Goal: Transaction & Acquisition: Purchase product/service

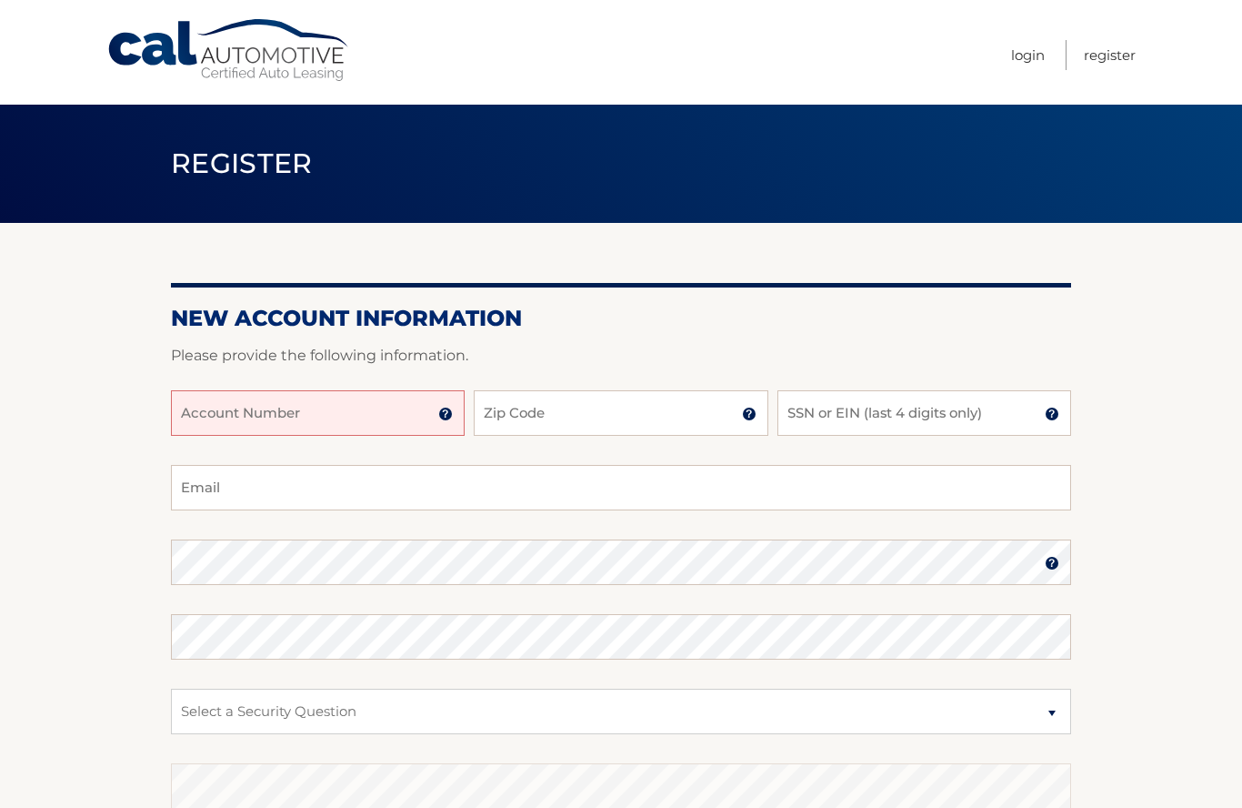
click at [231, 423] on input "Account Number" at bounding box center [318, 412] width 294 height 45
paste input "44455952066"
type input "44455952066"
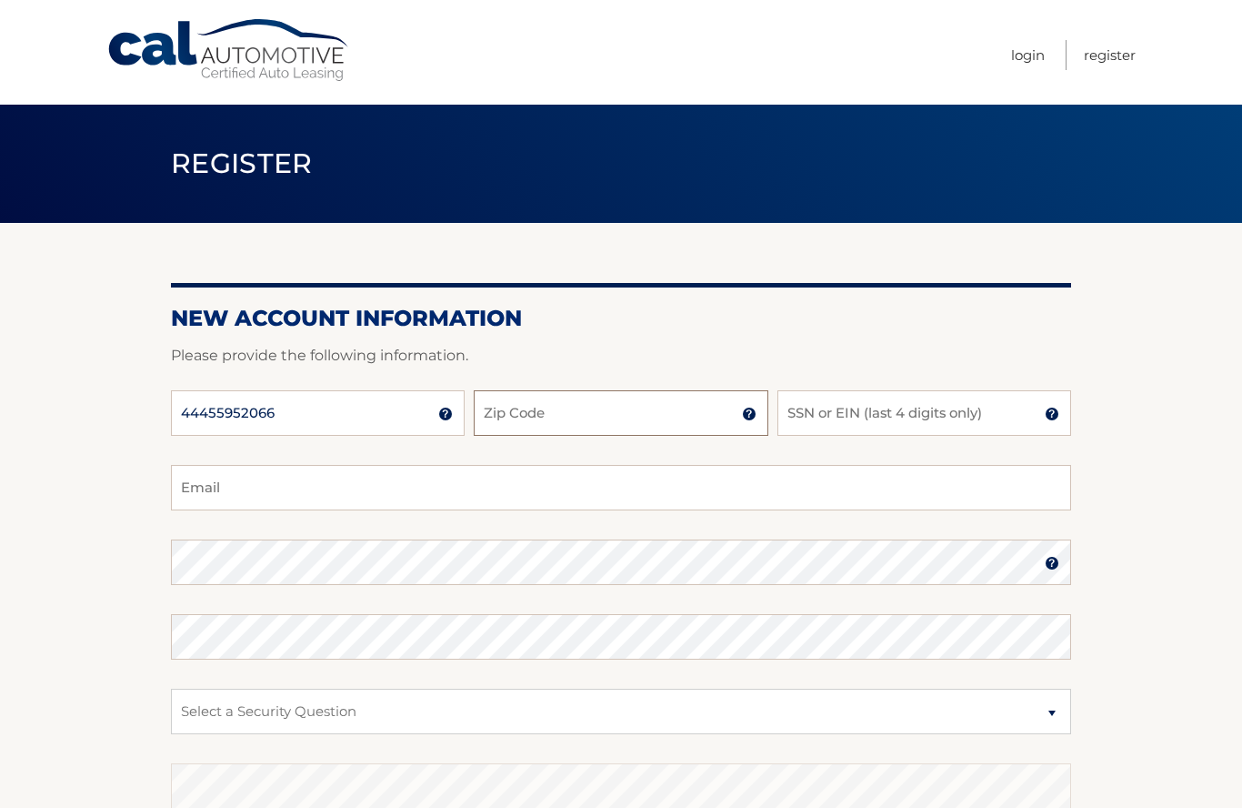
click at [656, 408] on input "Zip Code" at bounding box center [621, 412] width 294 height 45
type input "10510"
type input "bartlett.bryant@gmail.com"
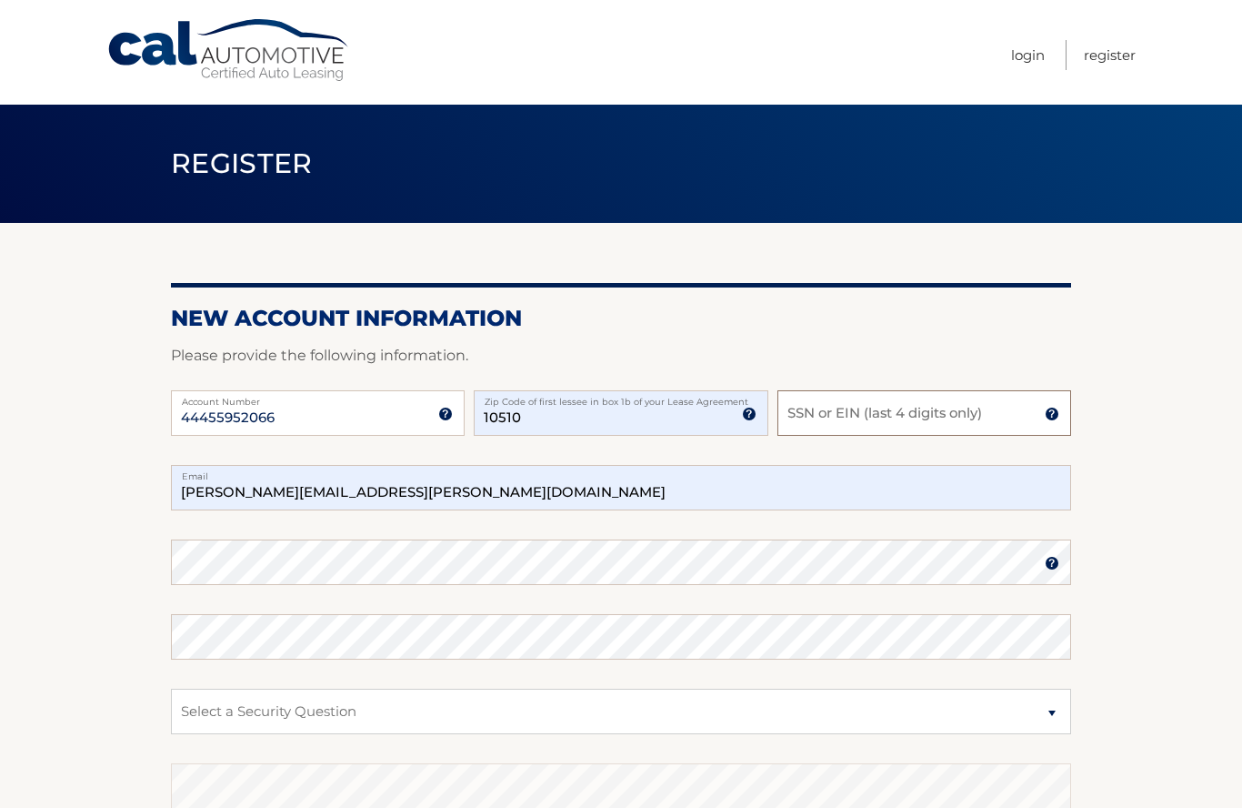
click at [980, 416] on input "SSN or EIN (last 4 digits only)" at bounding box center [925, 412] width 294 height 45
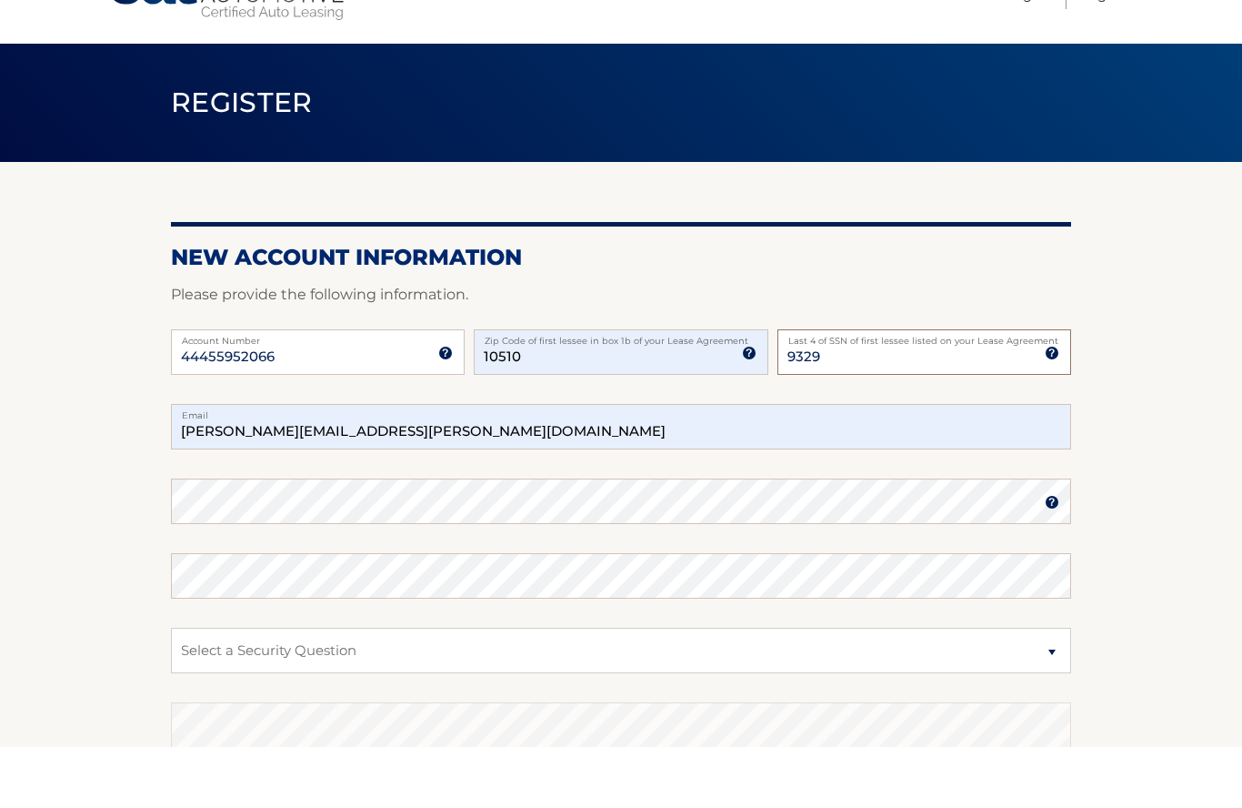
type input "9329"
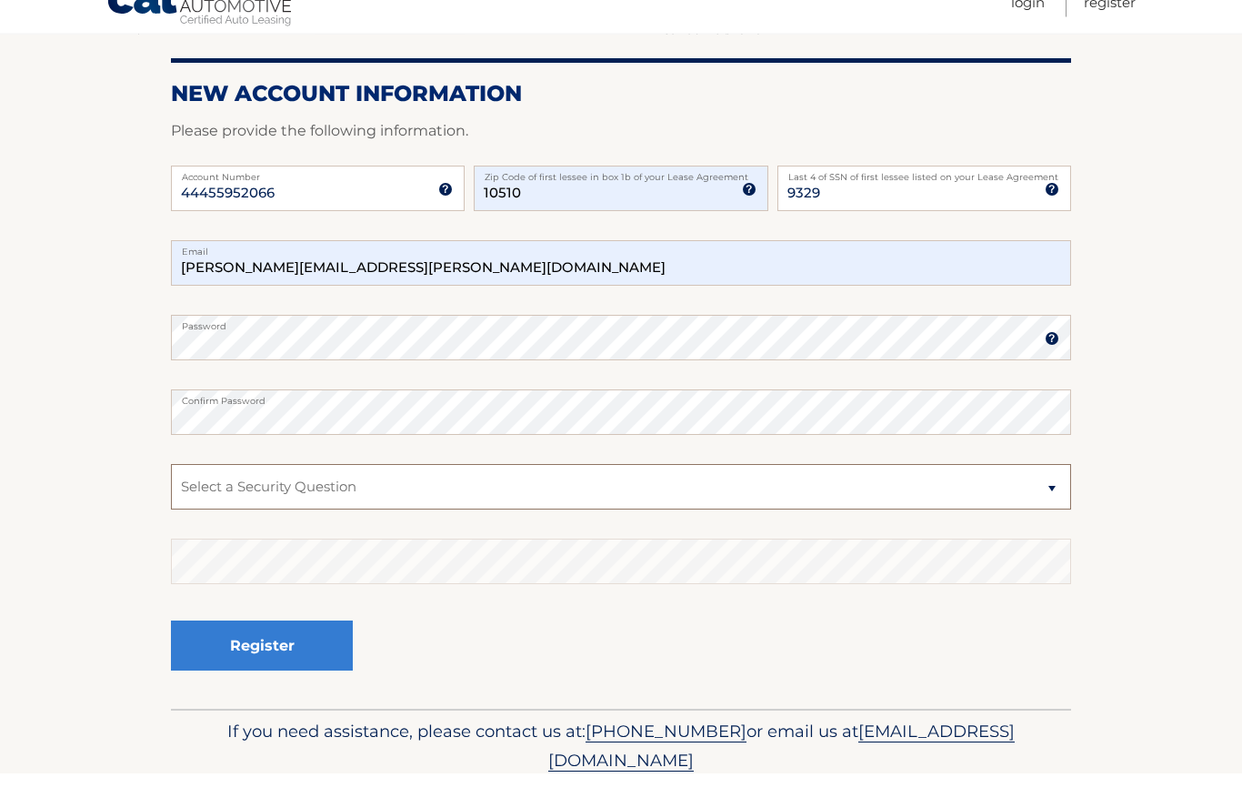
click at [208, 499] on select "Select a Security Question What was the name of your elementary school? What is…" at bounding box center [621, 521] width 900 height 45
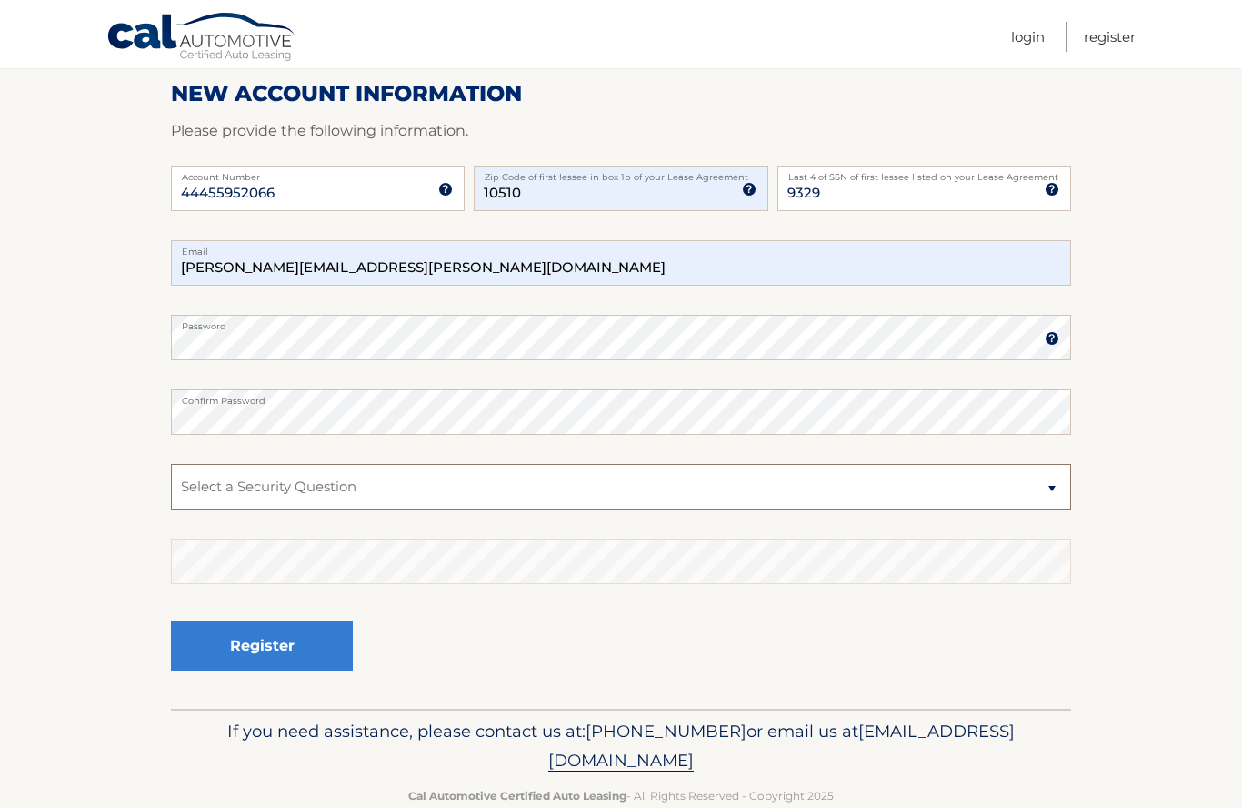
scroll to position [183, 0]
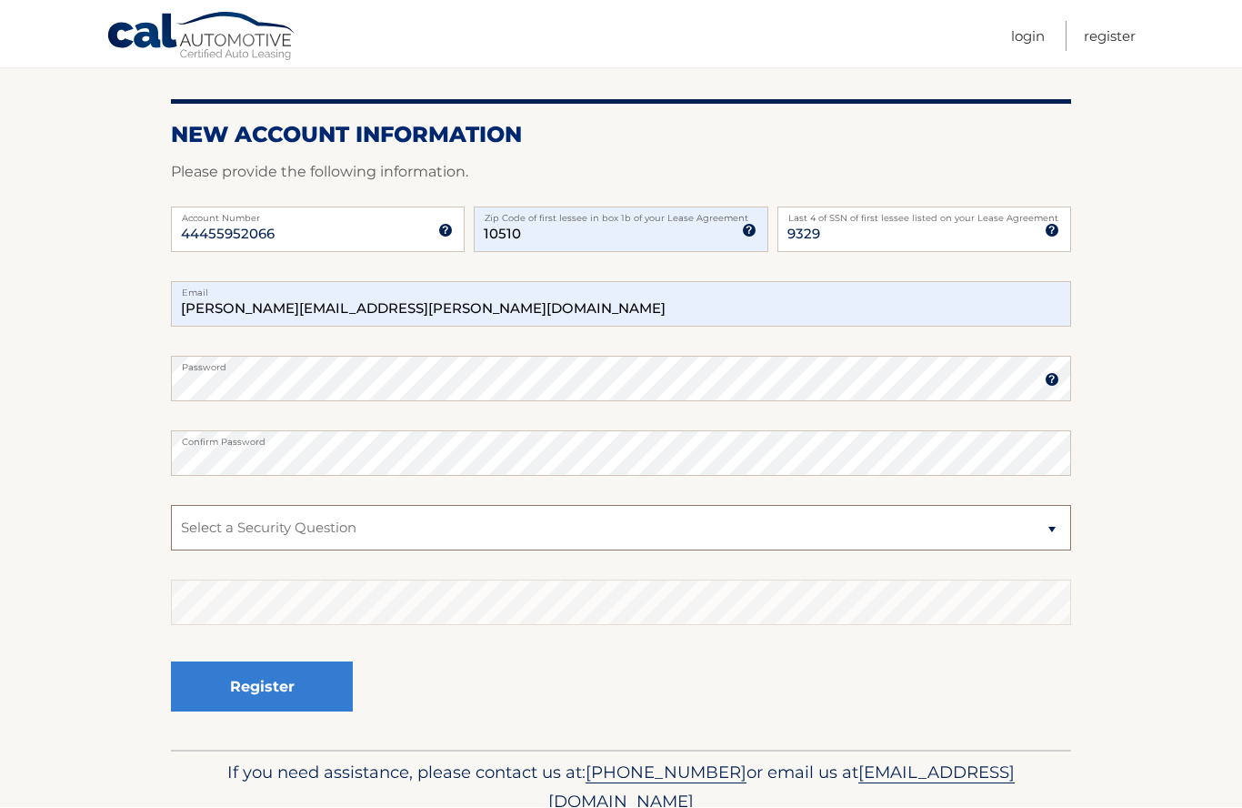
select select "4"
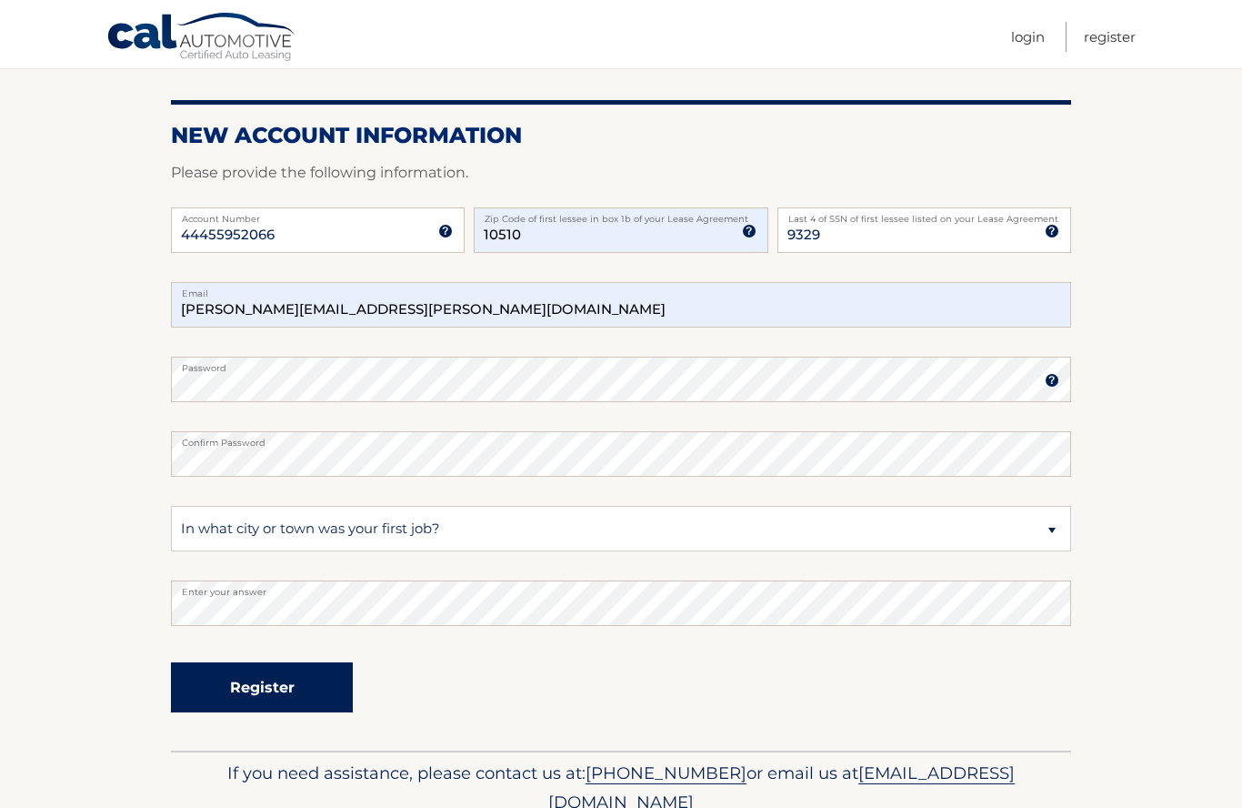
click at [218, 673] on button "Register" at bounding box center [262, 687] width 182 height 50
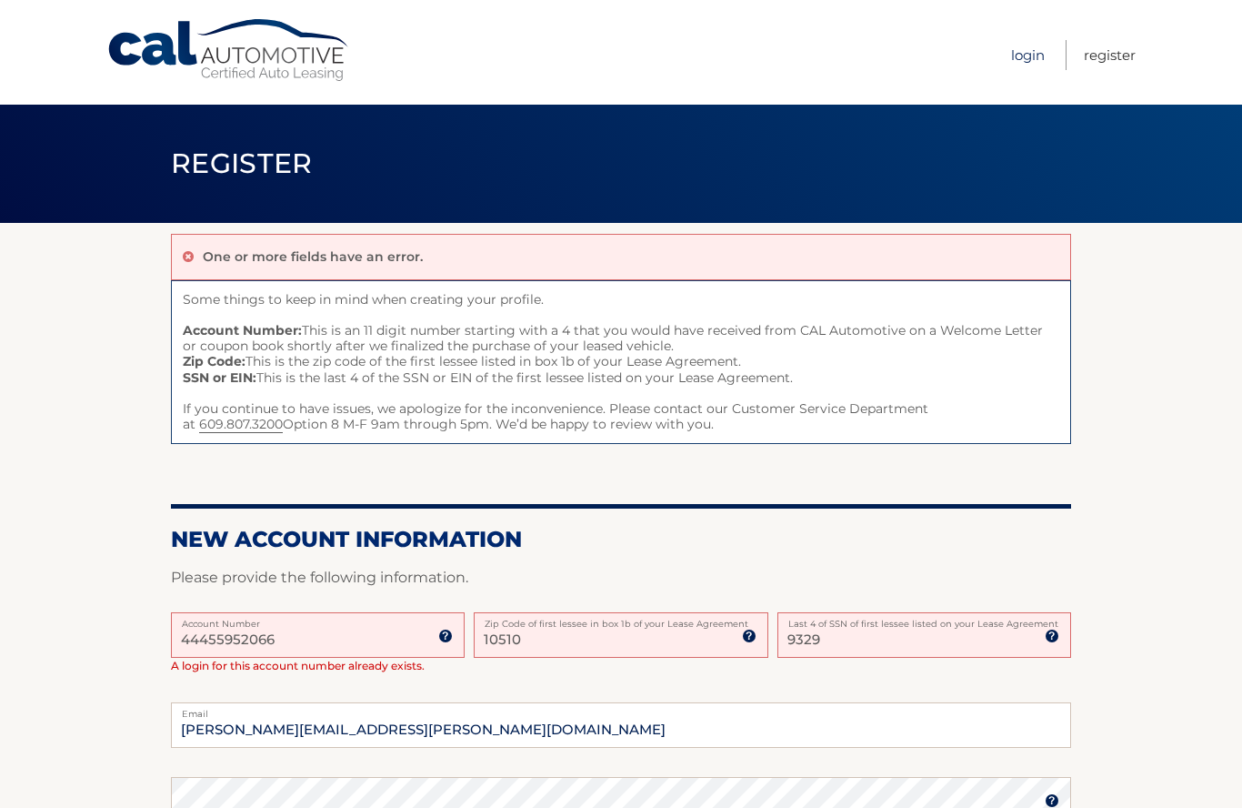
click at [1030, 55] on link "Login" at bounding box center [1028, 55] width 34 height 30
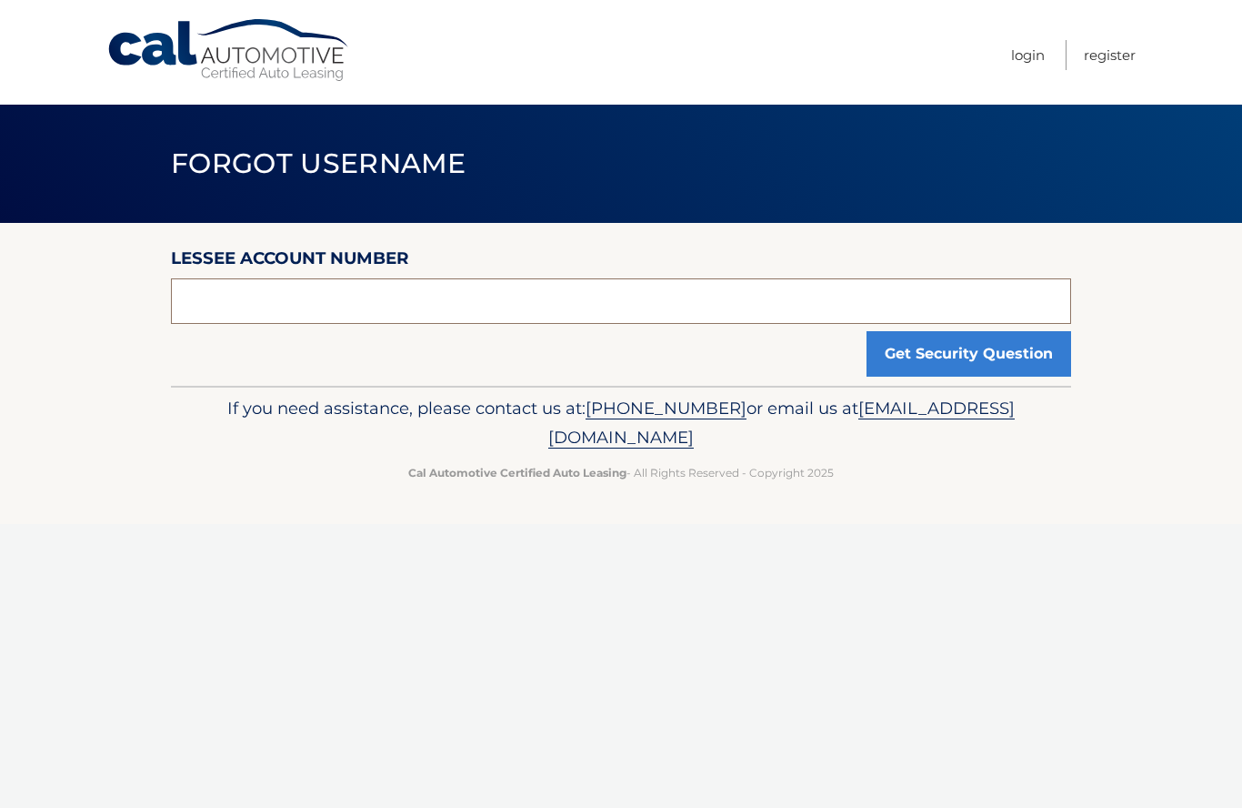
click at [210, 301] on input "text" at bounding box center [621, 300] width 900 height 45
click at [193, 305] on input "text" at bounding box center [621, 300] width 900 height 45
paste input "44455952066"
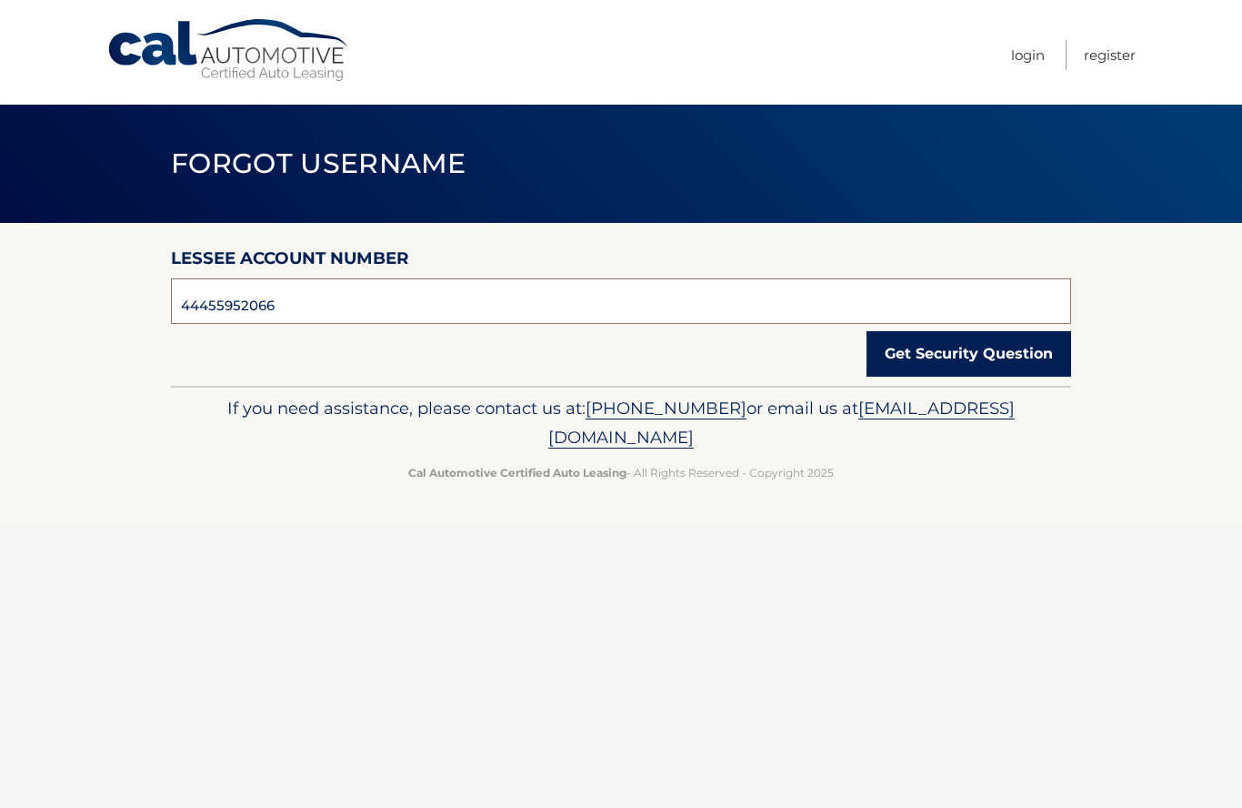
type input "44455952066"
click at [963, 354] on button "Get Security Question" at bounding box center [969, 353] width 205 height 45
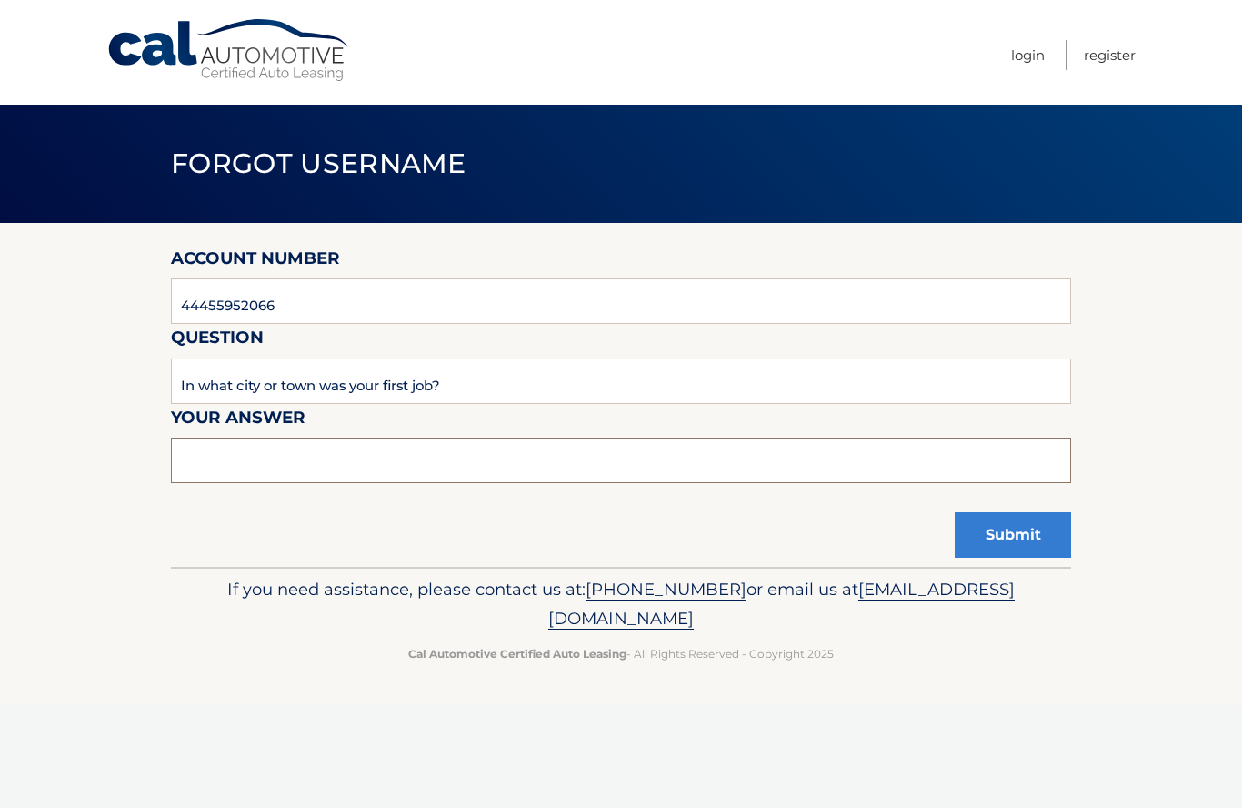
click at [213, 450] on input "text" at bounding box center [621, 459] width 900 height 45
type input "Columbia"
click at [1026, 538] on button "Submit" at bounding box center [1013, 534] width 116 height 45
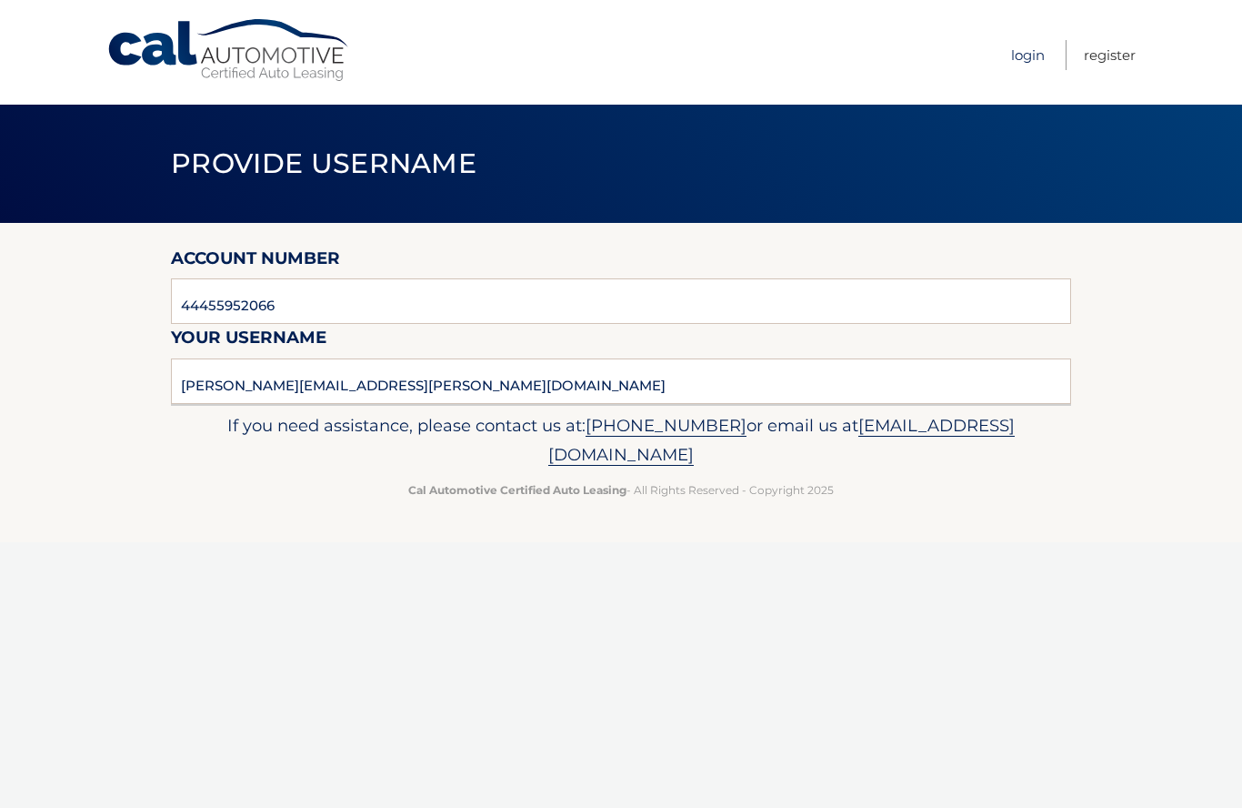
click at [1028, 55] on link "Login" at bounding box center [1028, 55] width 34 height 30
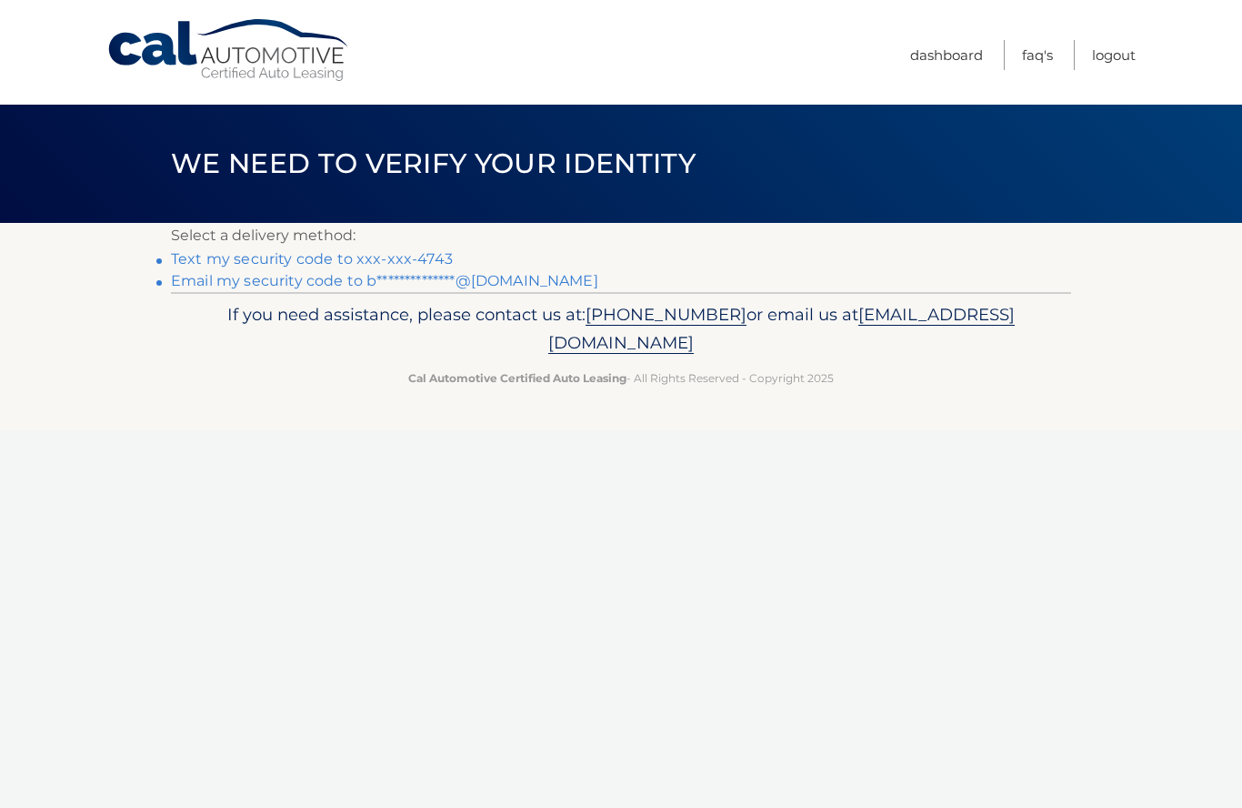
click at [204, 260] on link "Text my security code to xxx-xxx-4743" at bounding box center [312, 258] width 282 height 17
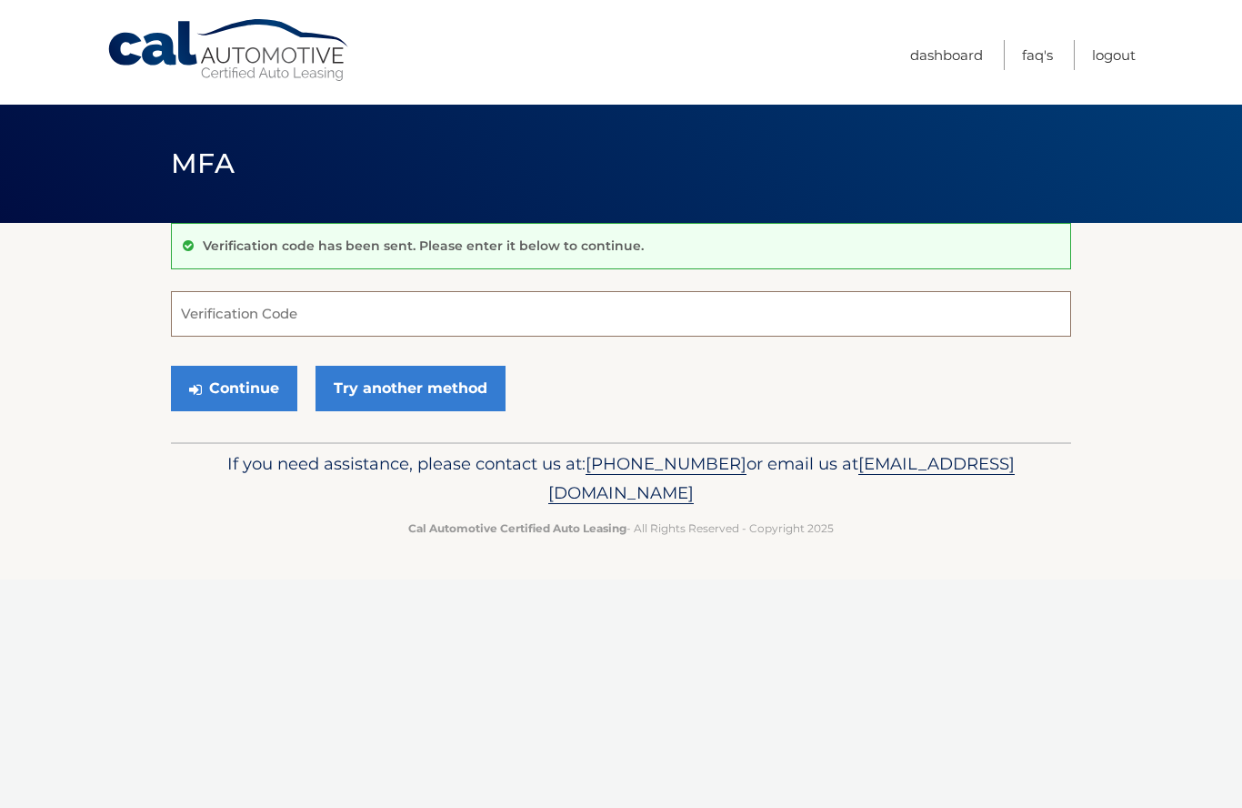
click at [236, 308] on input "Verification Code" at bounding box center [621, 313] width 900 height 45
type input "925550"
click at [234, 392] on button "Continue" at bounding box center [234, 388] width 126 height 45
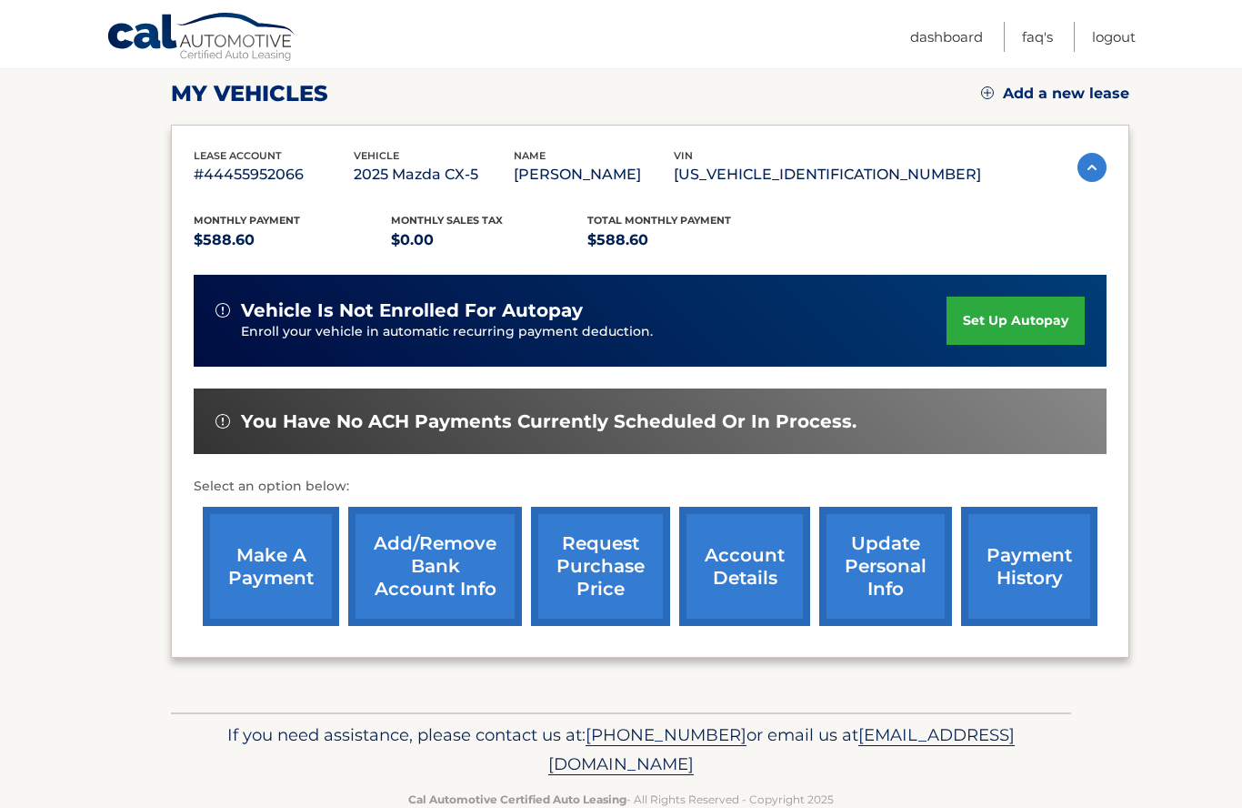
scroll to position [251, 0]
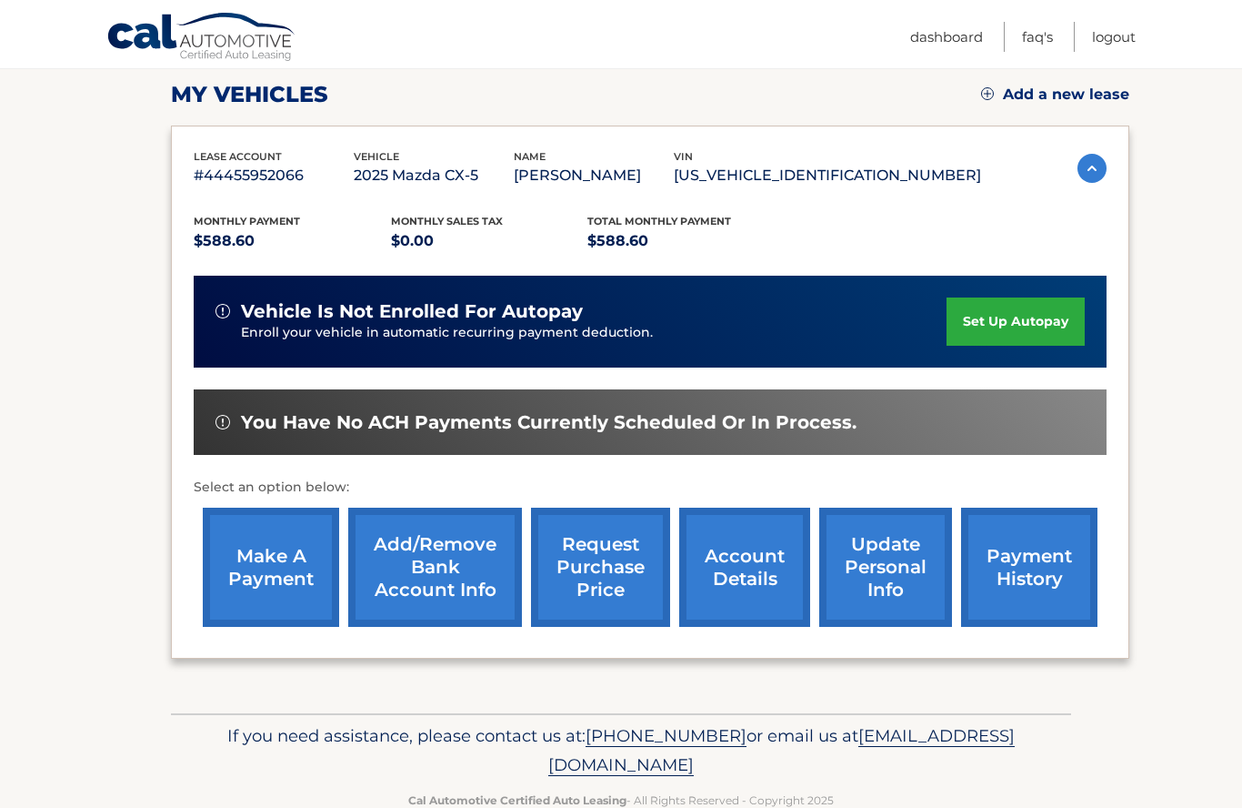
click at [250, 566] on link "make a payment" at bounding box center [271, 567] width 136 height 119
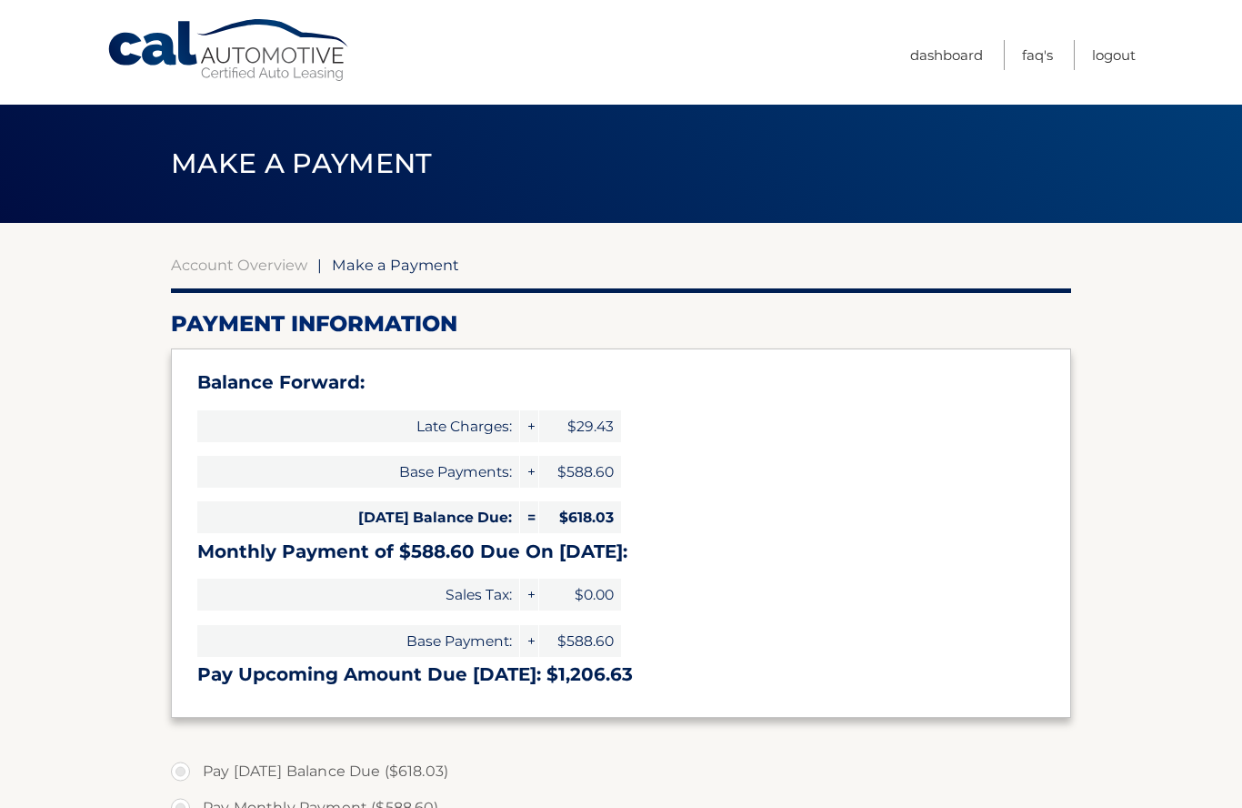
select select "YWQ3ZTk1NWMtMTFjOC00Y2NkLWE1Y2YtM2RhYzFiODU2MTQ0"
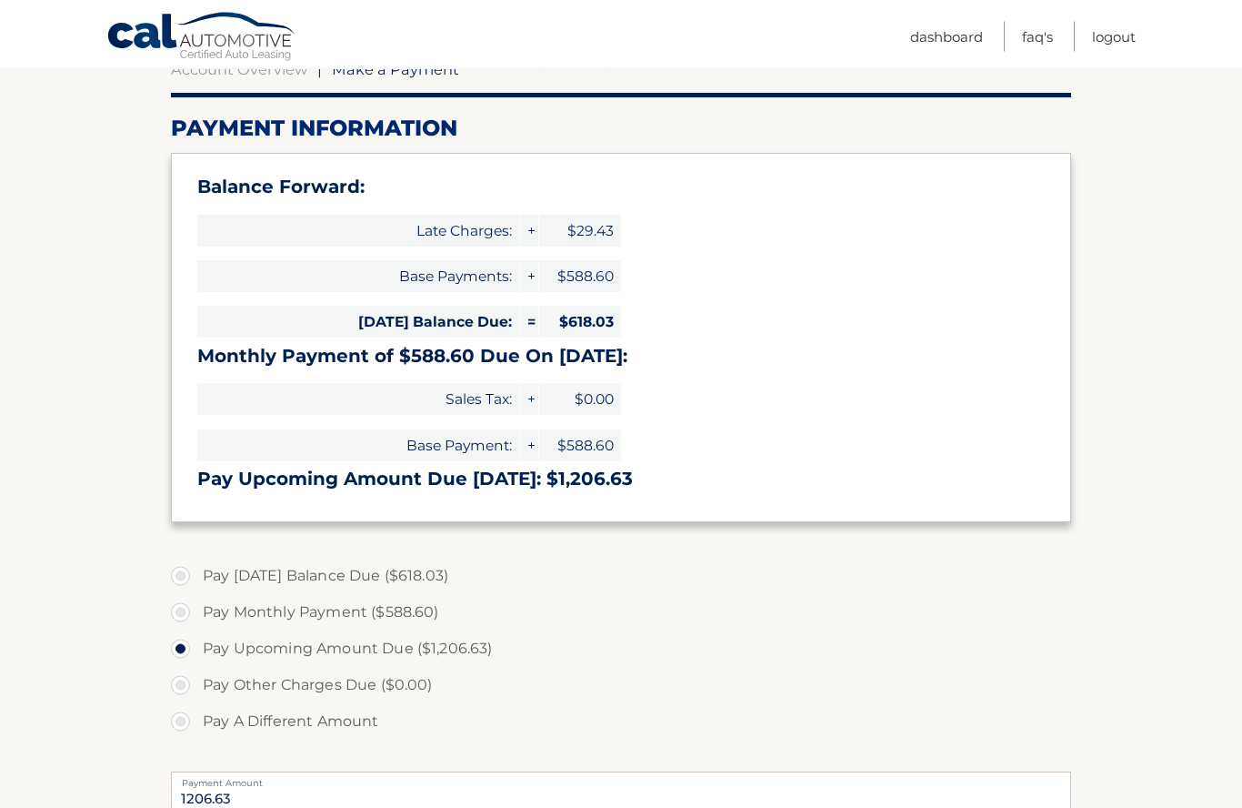
scroll to position [196, 0]
click at [186, 577] on label "Pay [DATE] Balance Due ($618.03)" at bounding box center [621, 576] width 900 height 36
click at [186, 577] on input "Pay [DATE] Balance Due ($618.03)" at bounding box center [187, 572] width 18 height 29
radio input "true"
type input "618.03"
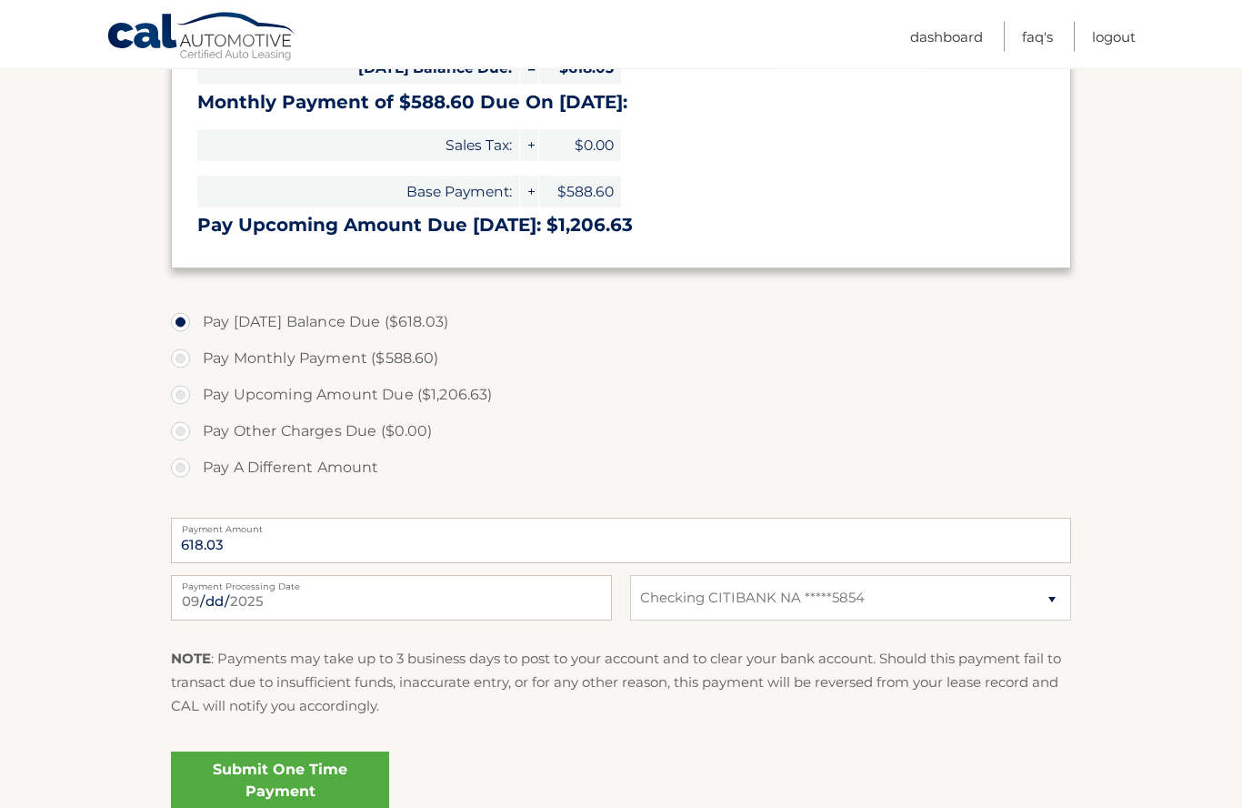
scroll to position [458, 0]
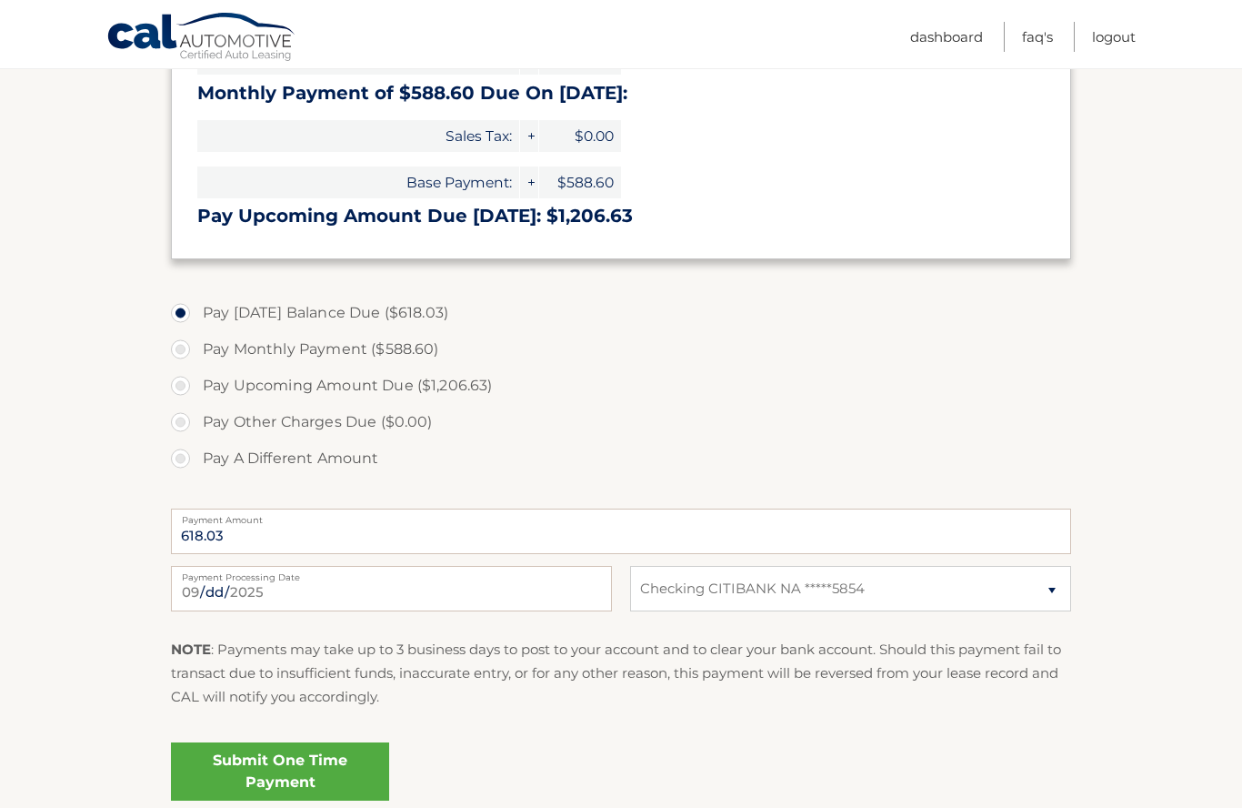
click at [283, 777] on link "Submit One Time Payment" at bounding box center [280, 771] width 218 height 58
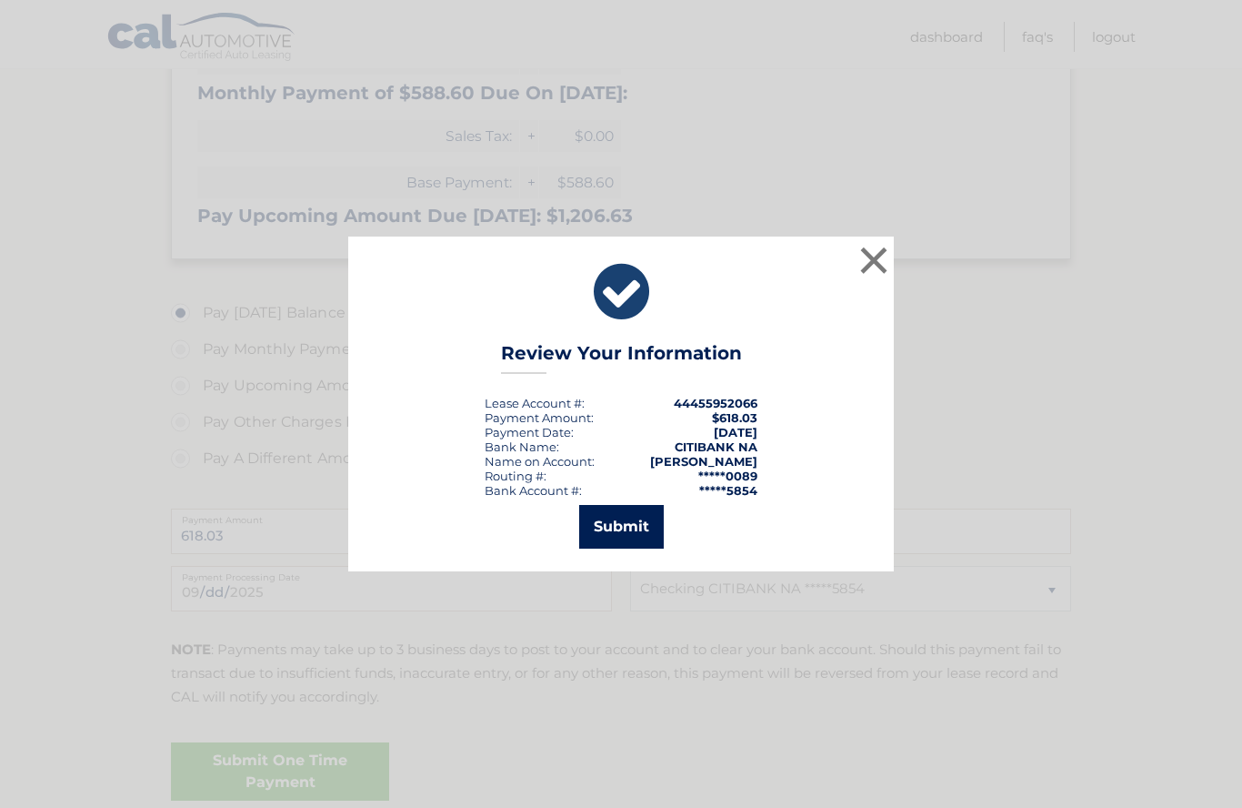
click at [638, 548] on button "Submit" at bounding box center [621, 527] width 85 height 44
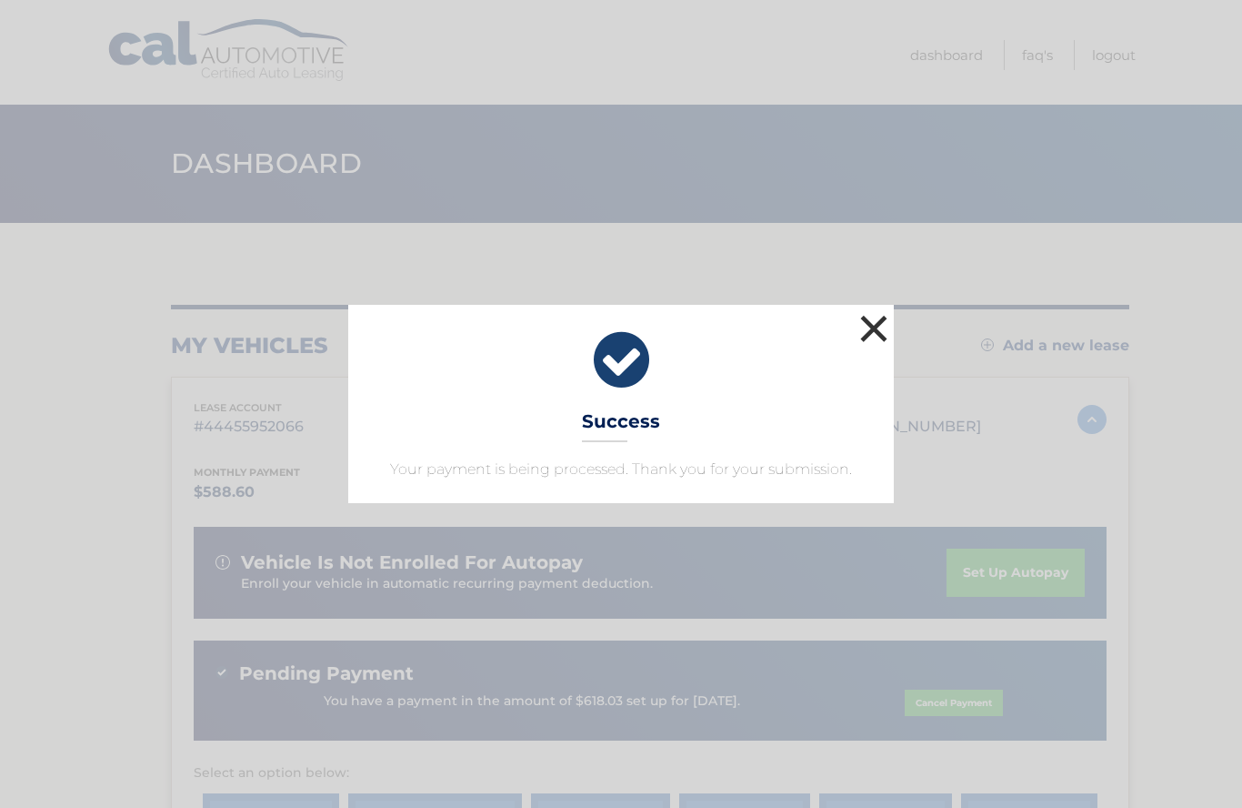
click at [871, 327] on button "×" at bounding box center [874, 328] width 36 height 36
